Goal: Task Accomplishment & Management: Manage account settings

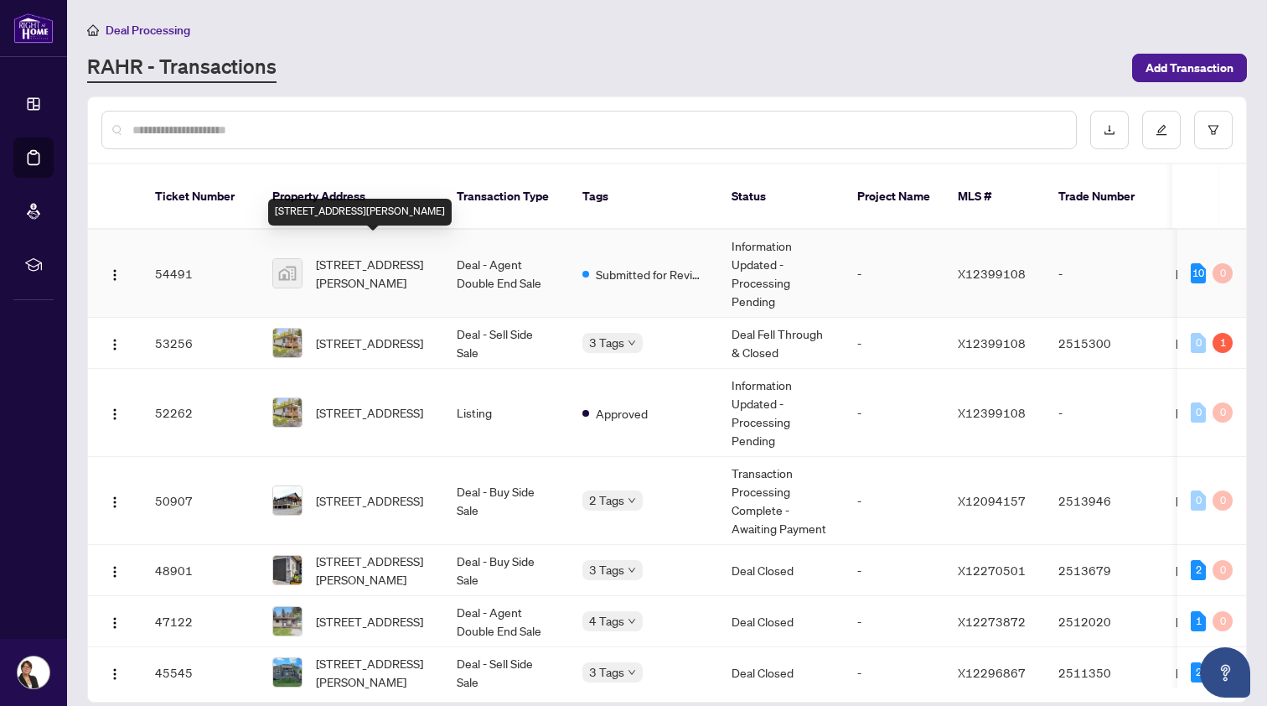
click at [346, 255] on span "[STREET_ADDRESS][PERSON_NAME]" at bounding box center [373, 273] width 114 height 37
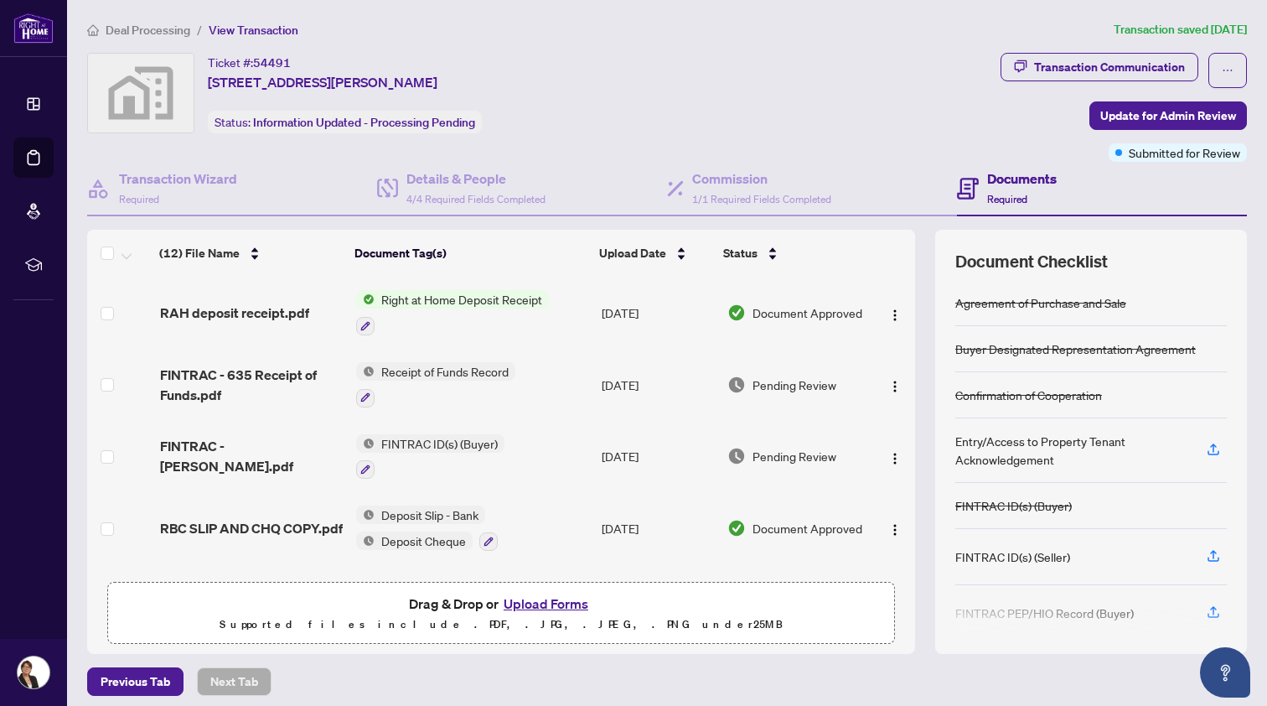
click at [552, 599] on button "Upload Forms" at bounding box center [546, 604] width 95 height 22
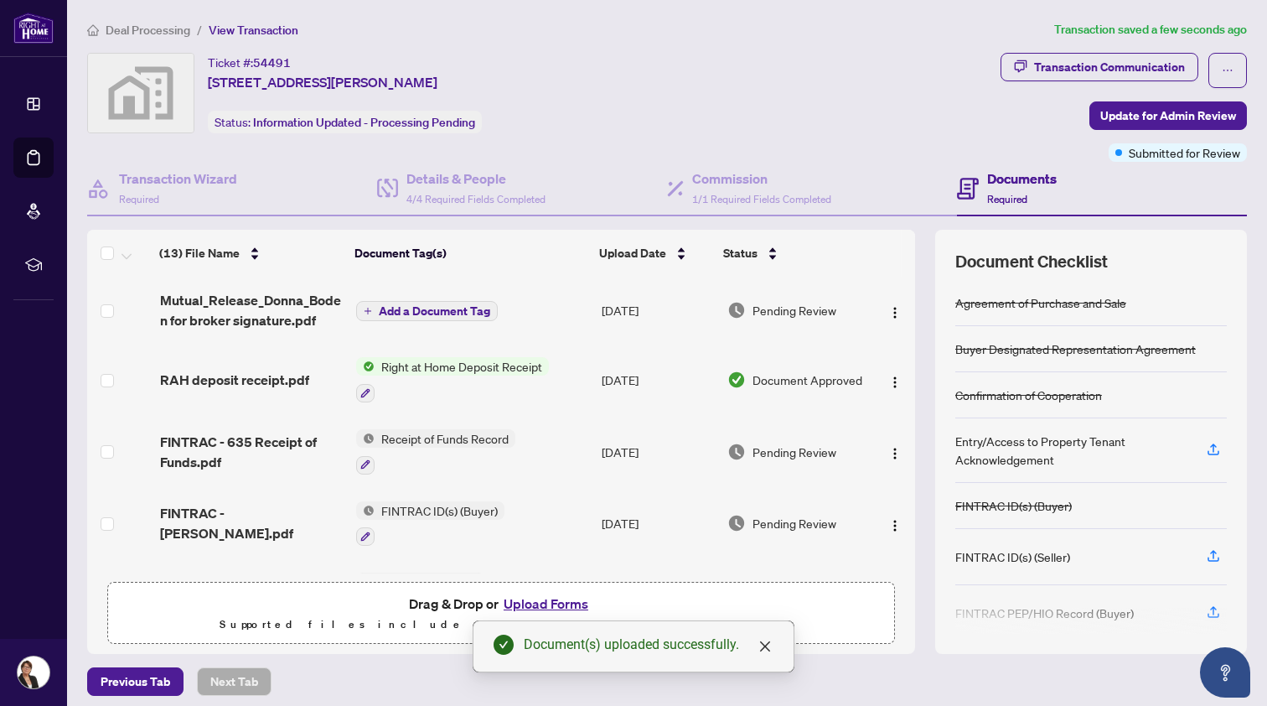
click at [406, 308] on span "Add a Document Tag" at bounding box center [434, 311] width 111 height 12
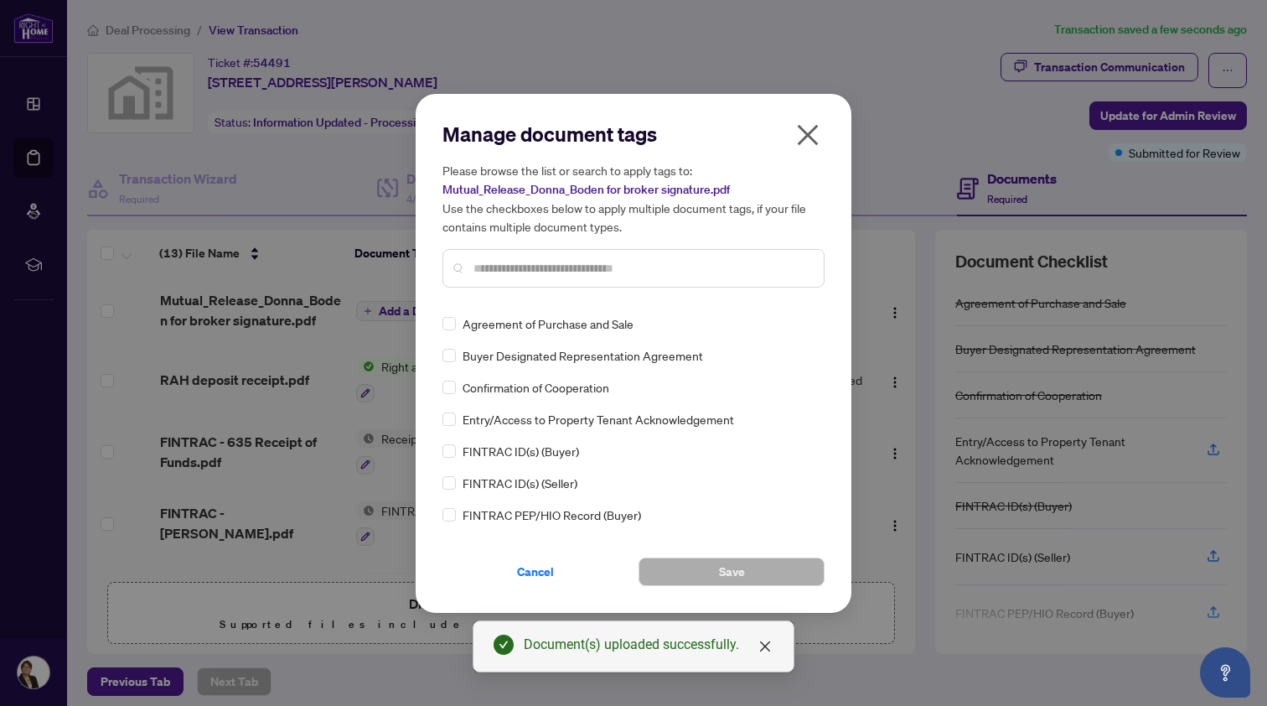
click at [491, 270] on input "text" at bounding box center [642, 268] width 337 height 18
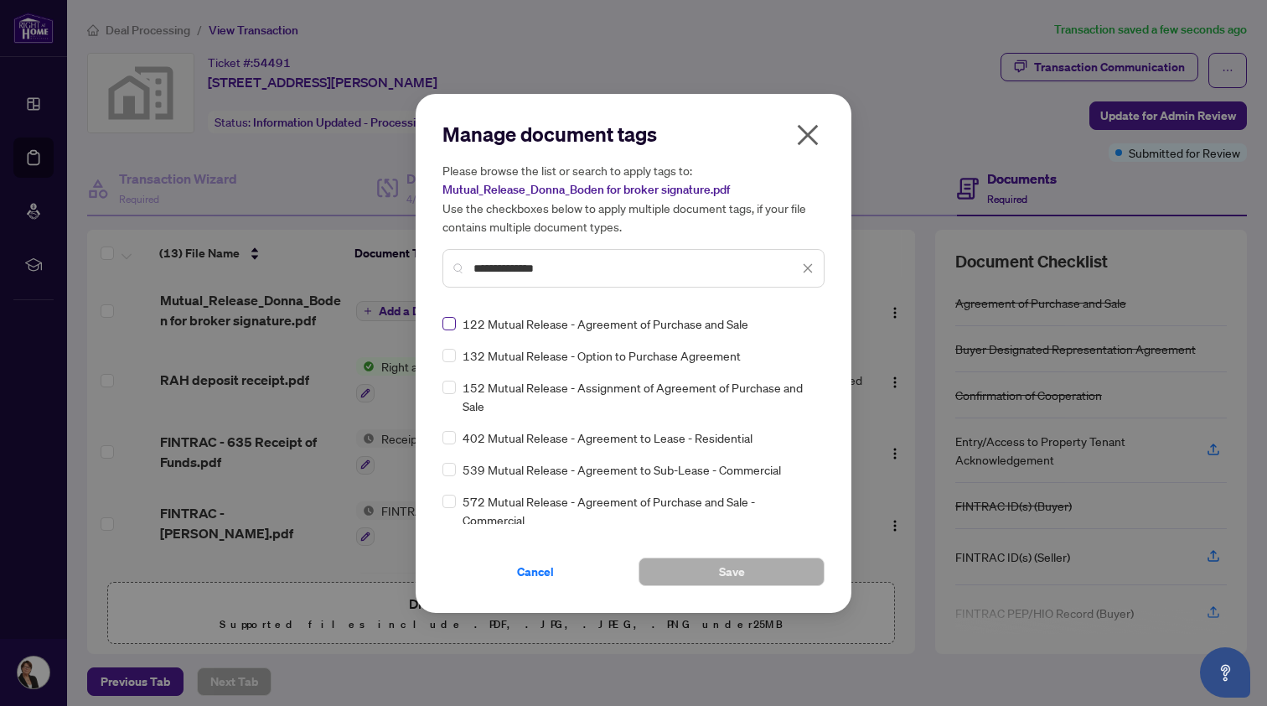
type input "**********"
click at [683, 567] on button "Save" at bounding box center [732, 571] width 186 height 28
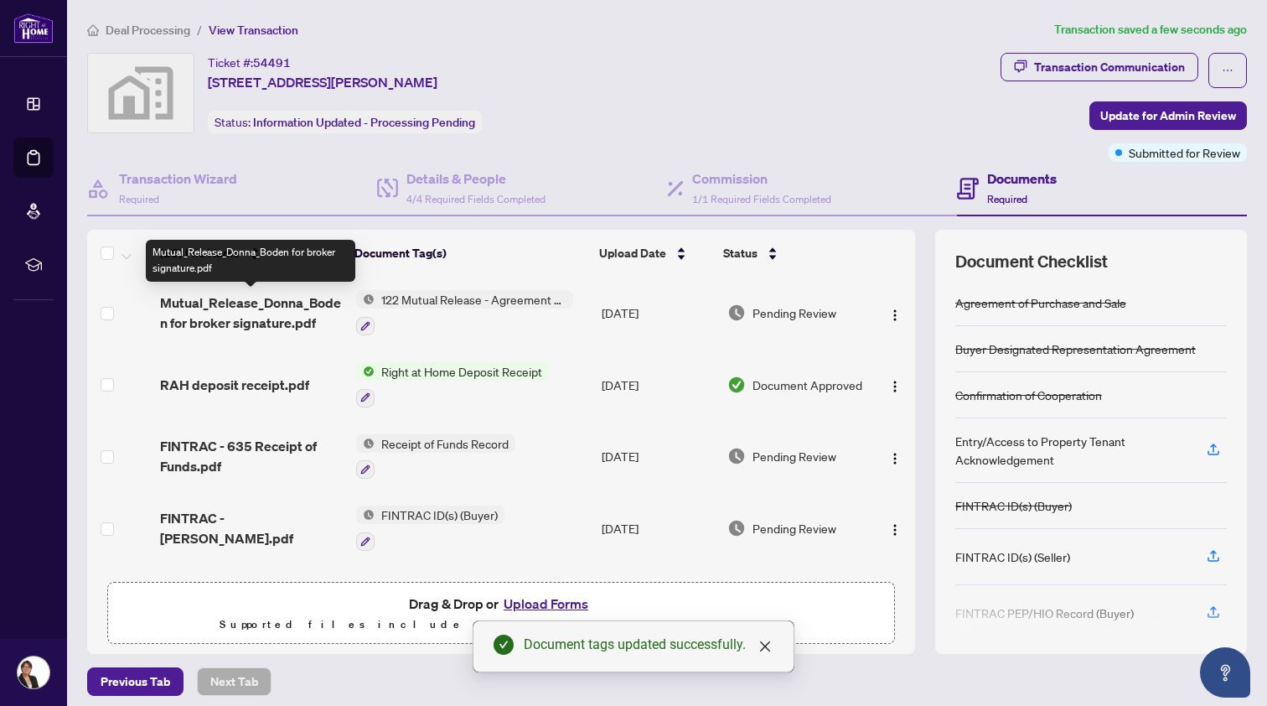
click at [262, 305] on span "Mutual_Release_Donna_Boden for broker signature.pdf" at bounding box center [251, 312] width 183 height 40
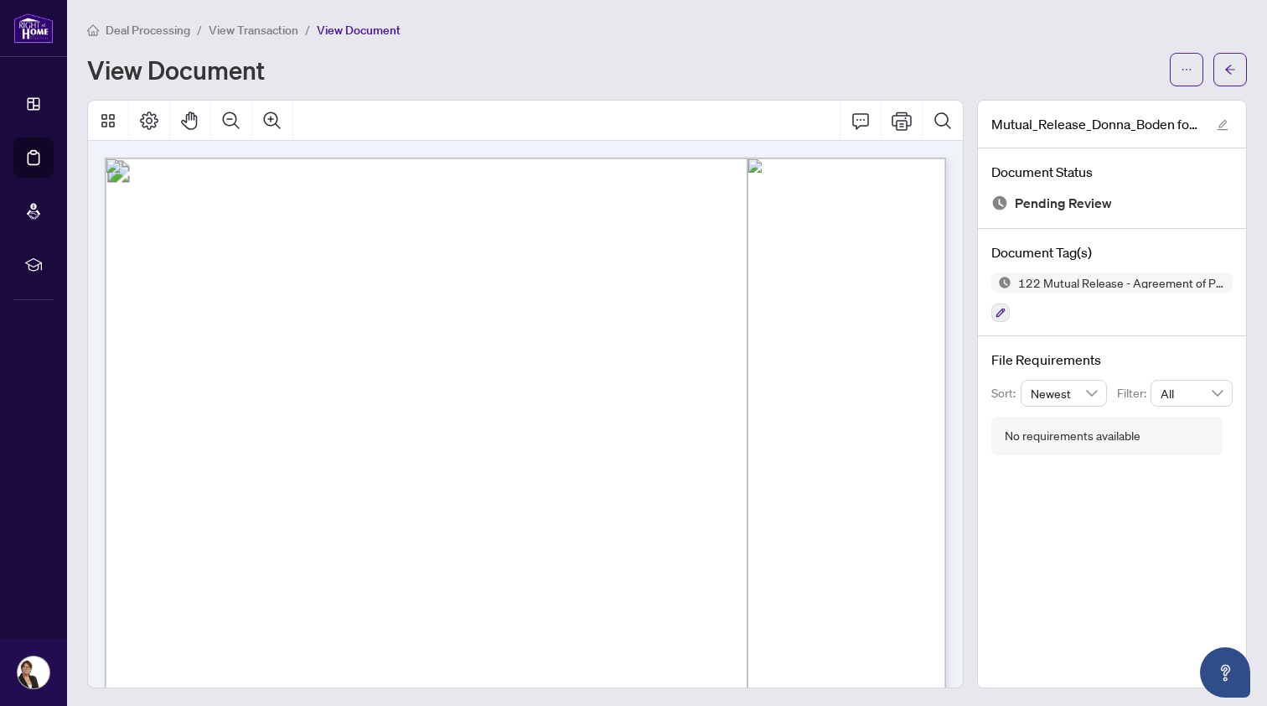
click at [253, 29] on span "View Transaction" at bounding box center [254, 30] width 90 height 15
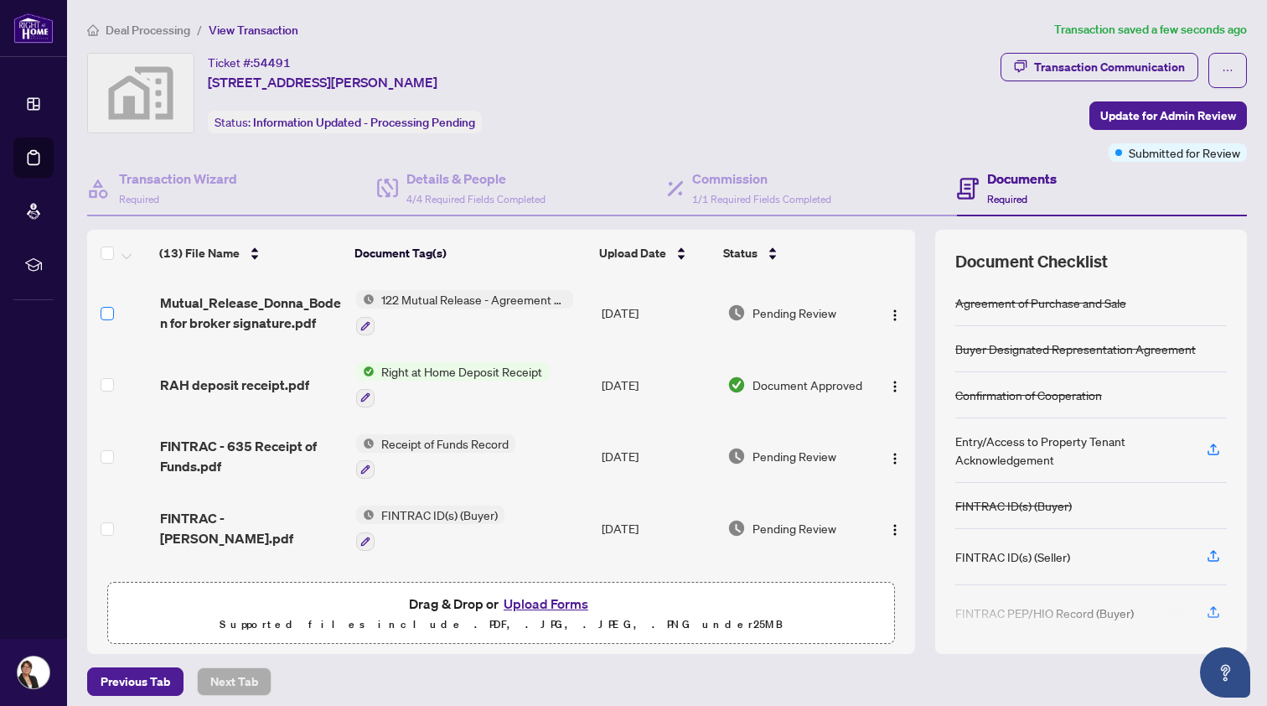
click at [104, 317] on span at bounding box center [107, 313] width 13 height 13
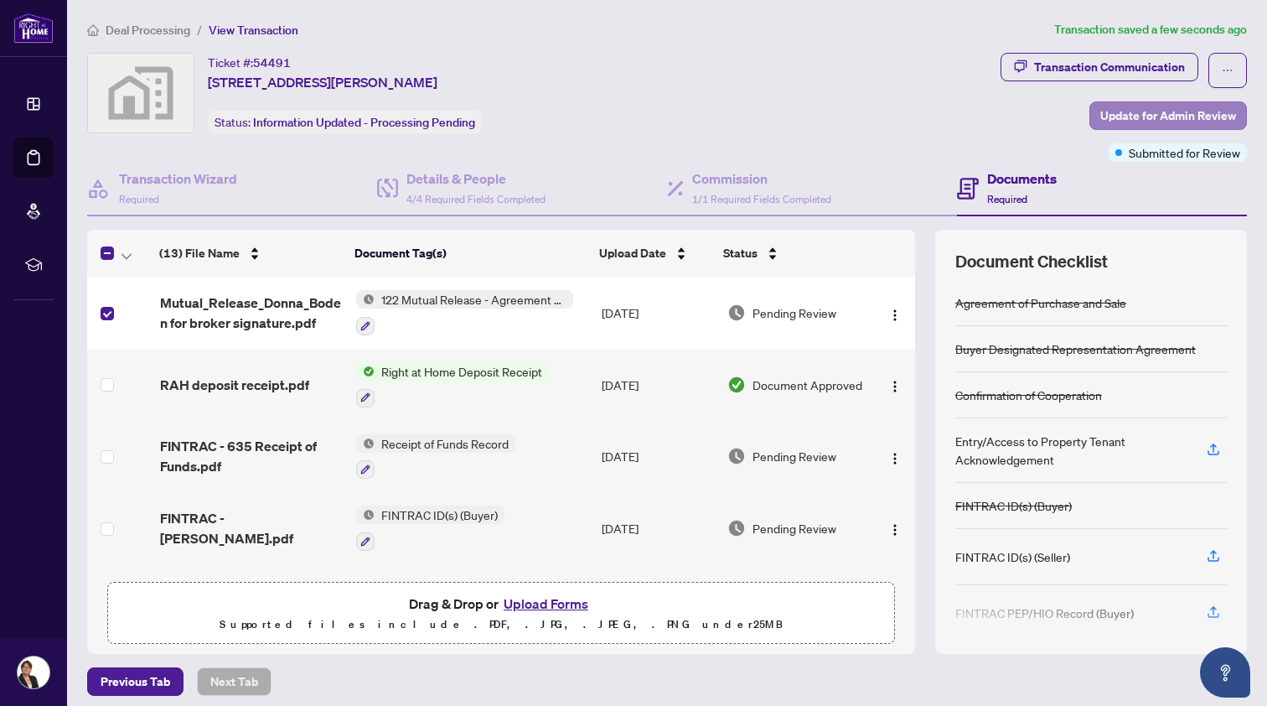
click at [1168, 112] on span "Update for Admin Review" at bounding box center [1168, 115] width 136 height 27
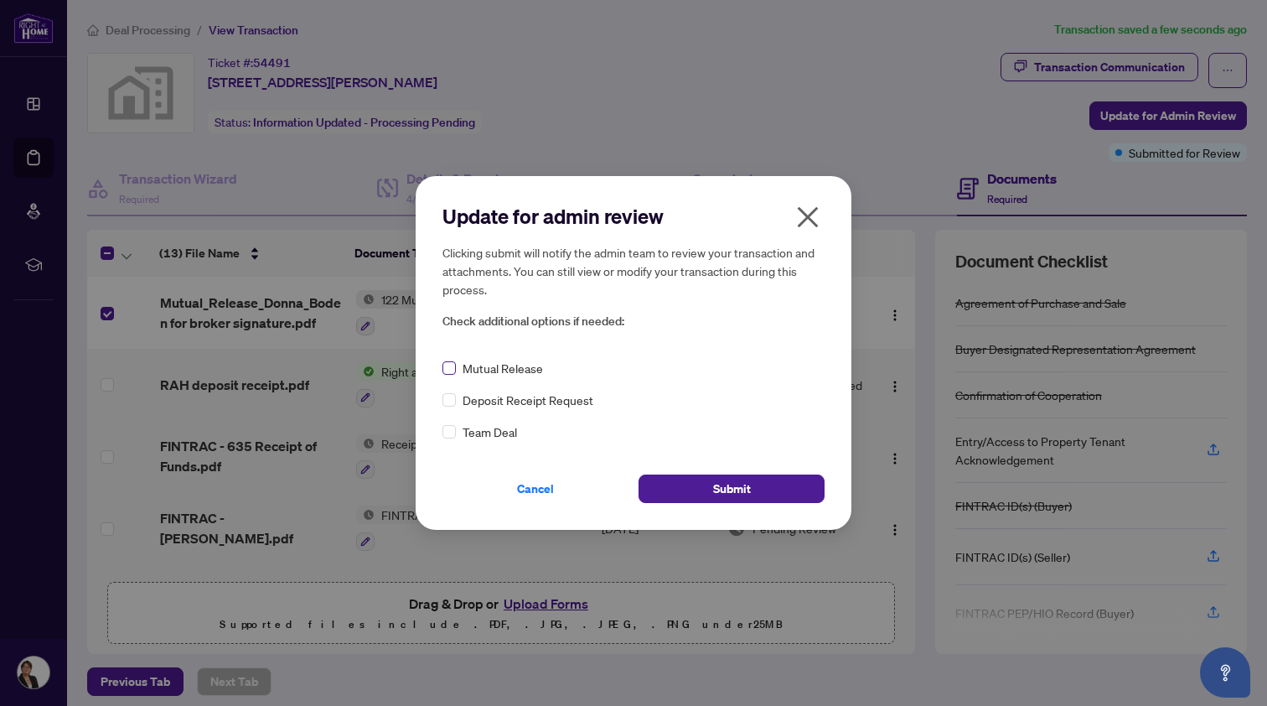
click at [453, 365] on span at bounding box center [449, 367] width 13 height 13
click at [726, 485] on span "Submit" at bounding box center [732, 488] width 38 height 27
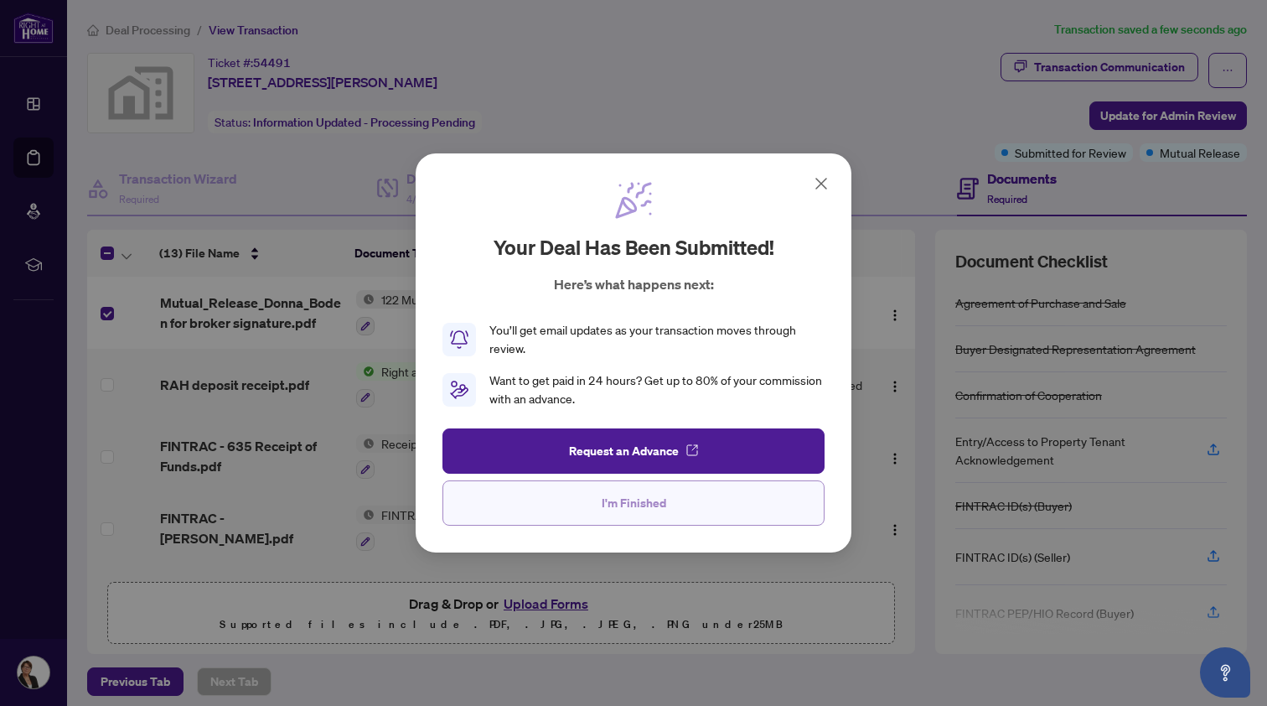
click at [650, 504] on span "I'm Finished" at bounding box center [634, 502] width 65 height 27
